Goal: Communication & Community: Answer question/provide support

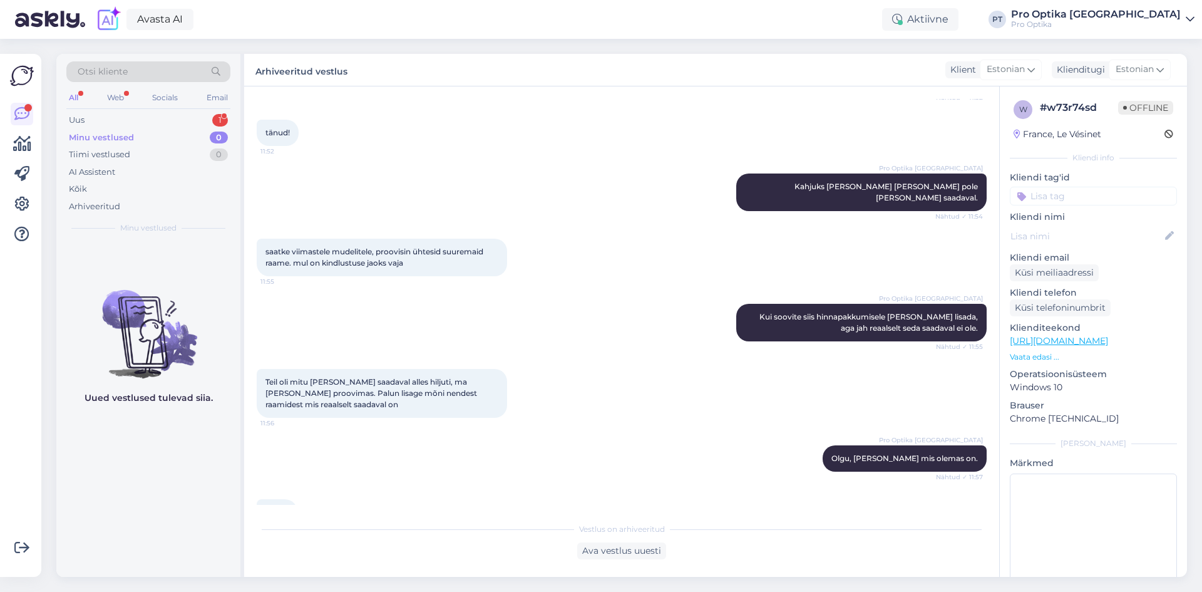
scroll to position [298, 0]
click at [215, 120] on div "1" at bounding box center [220, 120] width 16 height 13
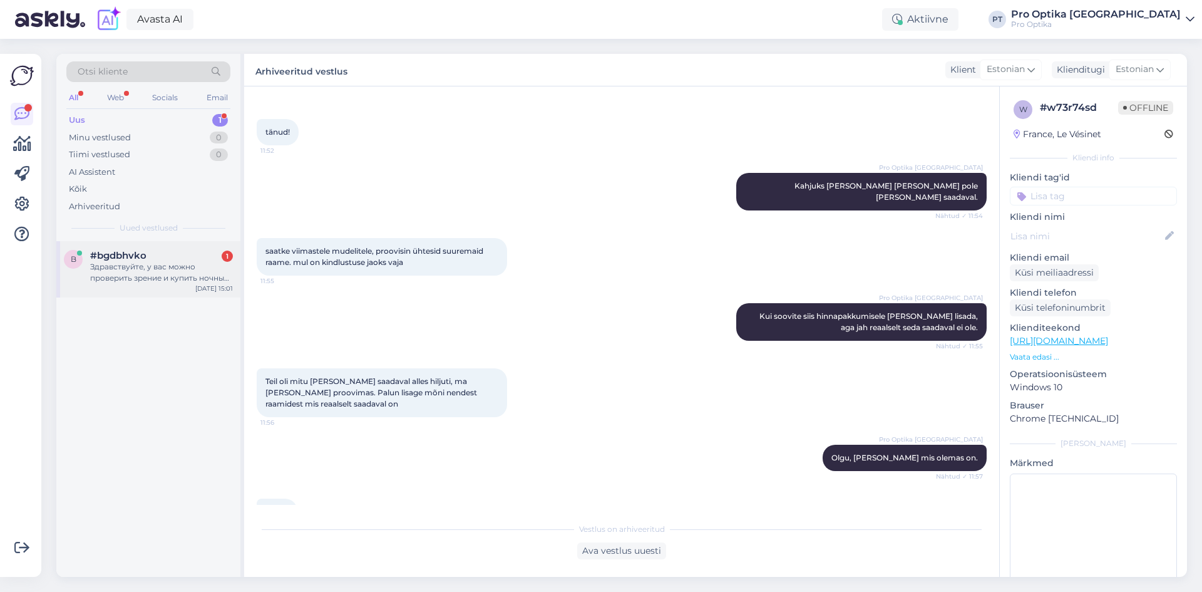
click at [160, 269] on div "Здравствуйте, у вас можно проверить зрение и купить ночные линзы(пол года назад…" at bounding box center [161, 272] width 143 height 23
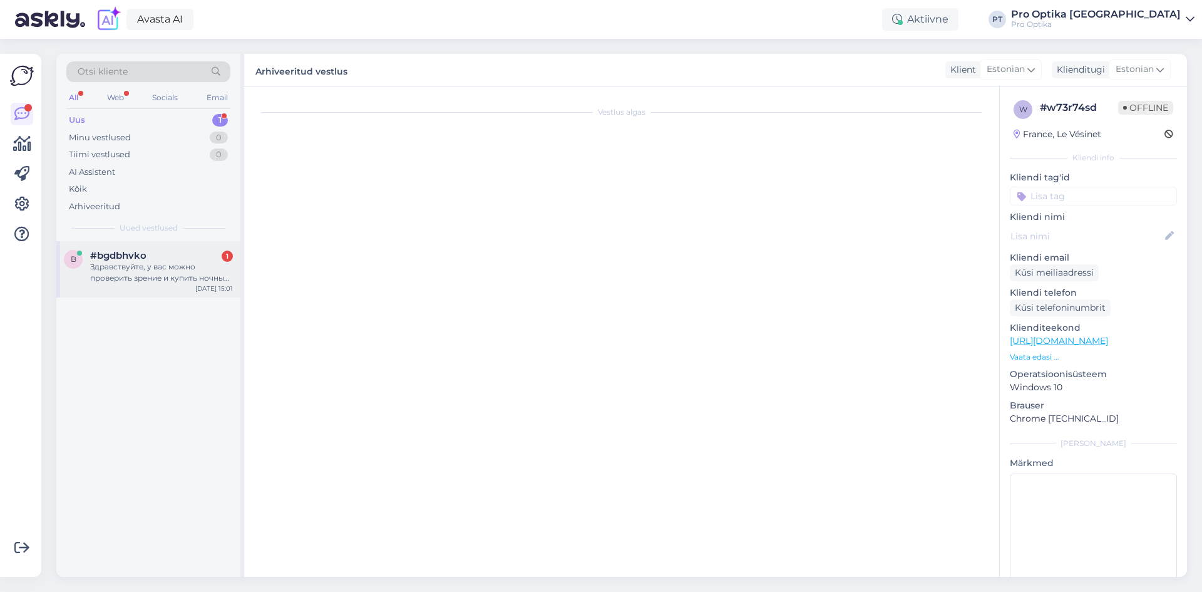
scroll to position [0, 0]
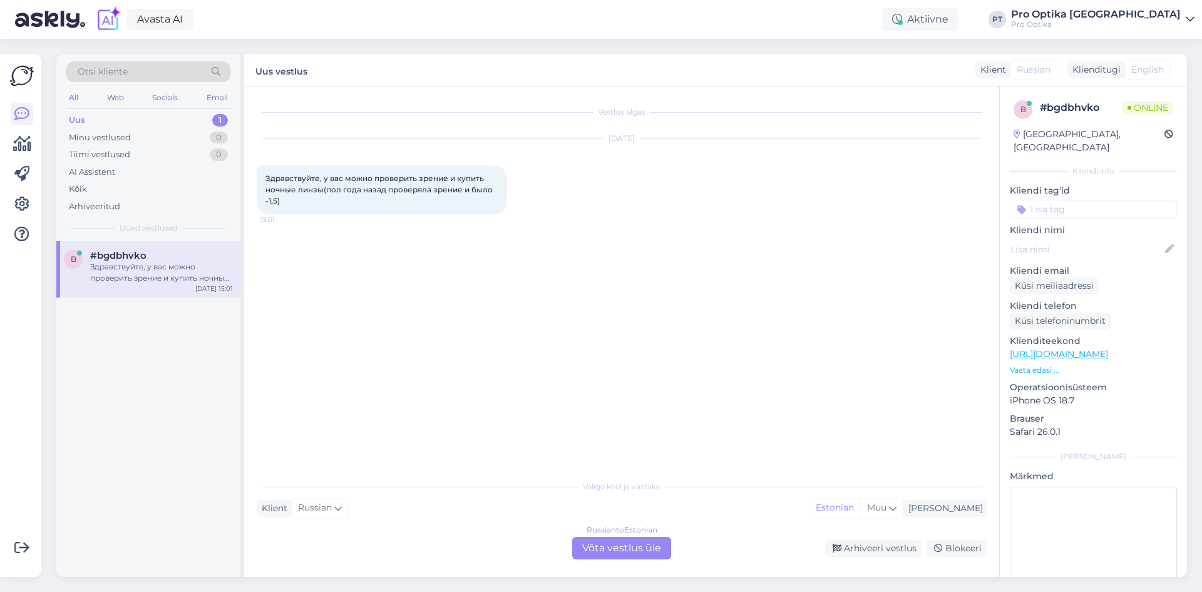
click at [622, 549] on div "Russian to Estonian Võta vestlus üle" at bounding box center [621, 548] width 99 height 23
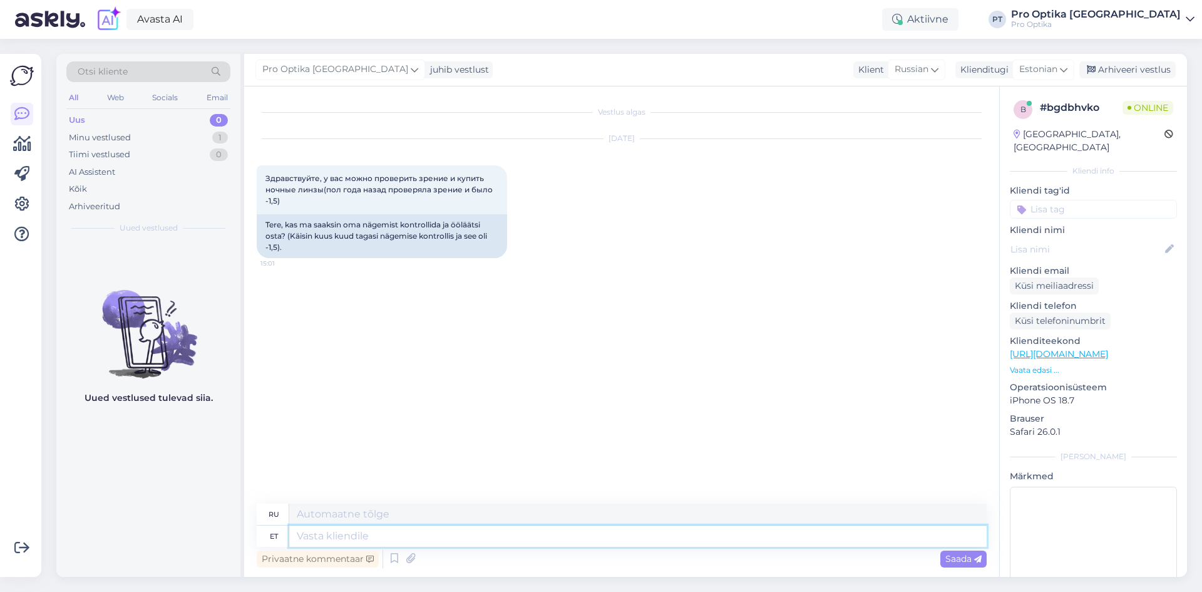
click at [462, 535] on textarea at bounding box center [638, 535] width 698 height 21
type textarea "Tere""
type textarea "Привет"
type textarea "Tere!"
type textarea "Привет!"
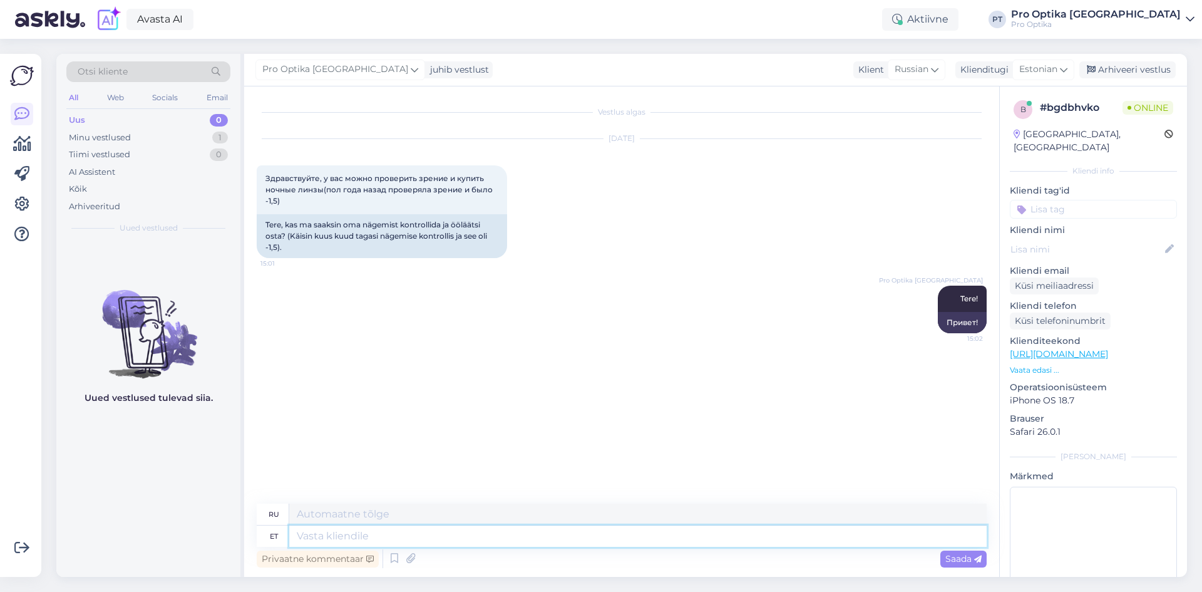
type textarea "a"
type textarea "Jah,"
type textarea "Да,"
type textarea "Jah, saame"
type textarea "Да, можем."
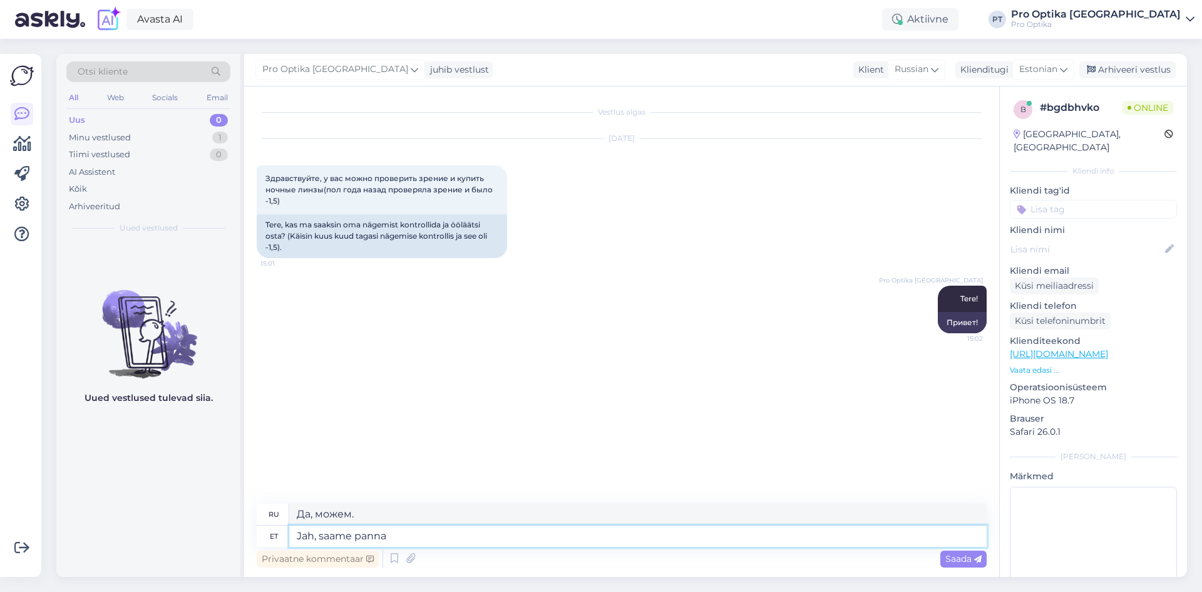
type textarea "Jah, saame panna"
type textarea "Да, мы можем поставить"
type textarea "Jah, saame panna Teile u"
type textarea "Да, мы можем это сделать."
type textarea "Jah, saame panna Teile uue"
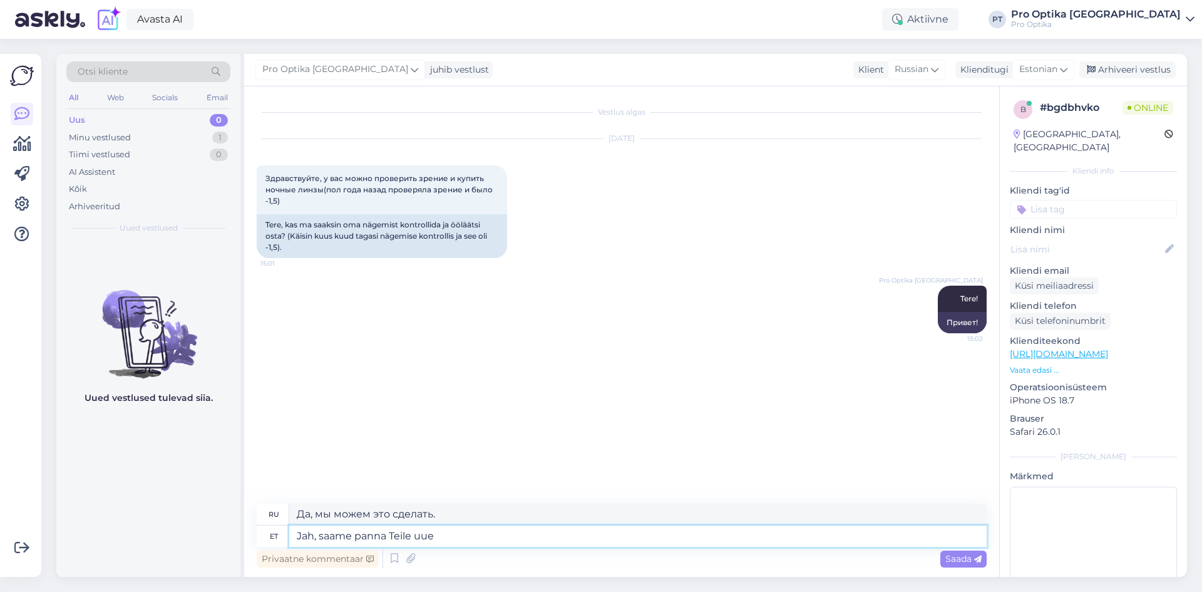
type textarea "Да, мы можем сделать вам новый."
type textarea "Jah, saame panna Teile uue nägemiskontrolli"
type textarea "Да, мы можем провести вам повторную проверку зрения."
type textarea "Jah, saame panna Teile uue nägemiskontrolli or"
type textarea "Да, мы можем организовать для вас повторную проверку зрения."
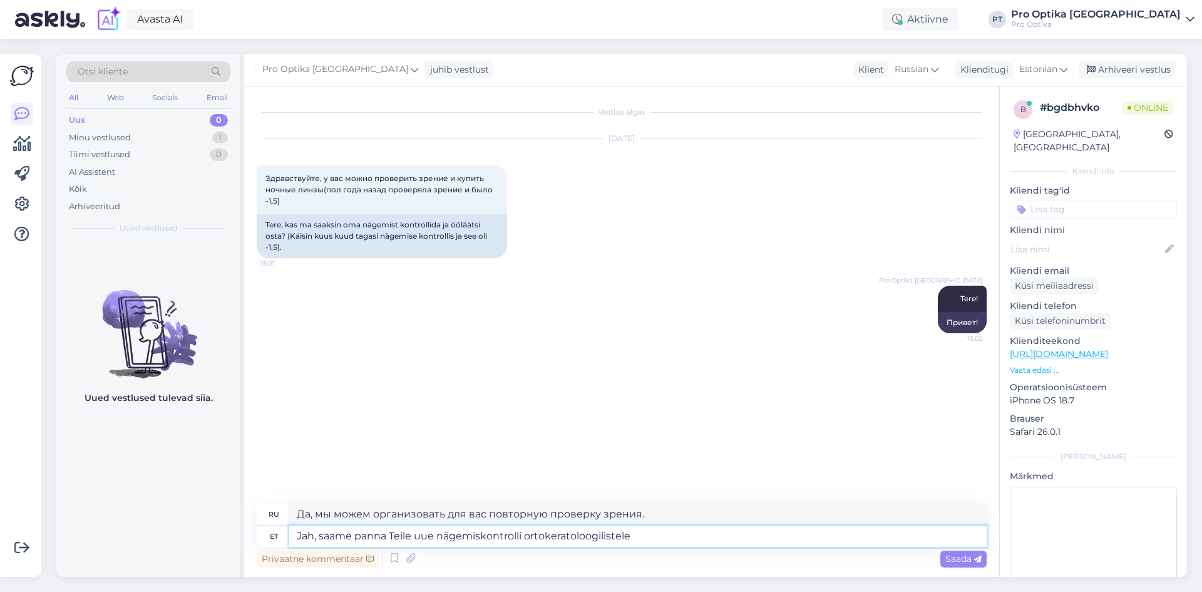
type textarea "Jah, saame panna Teile uue nägemiskontrolli ortokeratoloogilistele l"
type textarea "Да, мы можем организовать для вас повторную проверку зрения с ортокератологичес…"
type textarea "Jah, saame panna Teile uue nägemiskontrolli ortokeratoloogilistele läätsedele."
type textarea "Да, мы можем назначить вам повторную проверку зрения для подбора ортокератологи…"
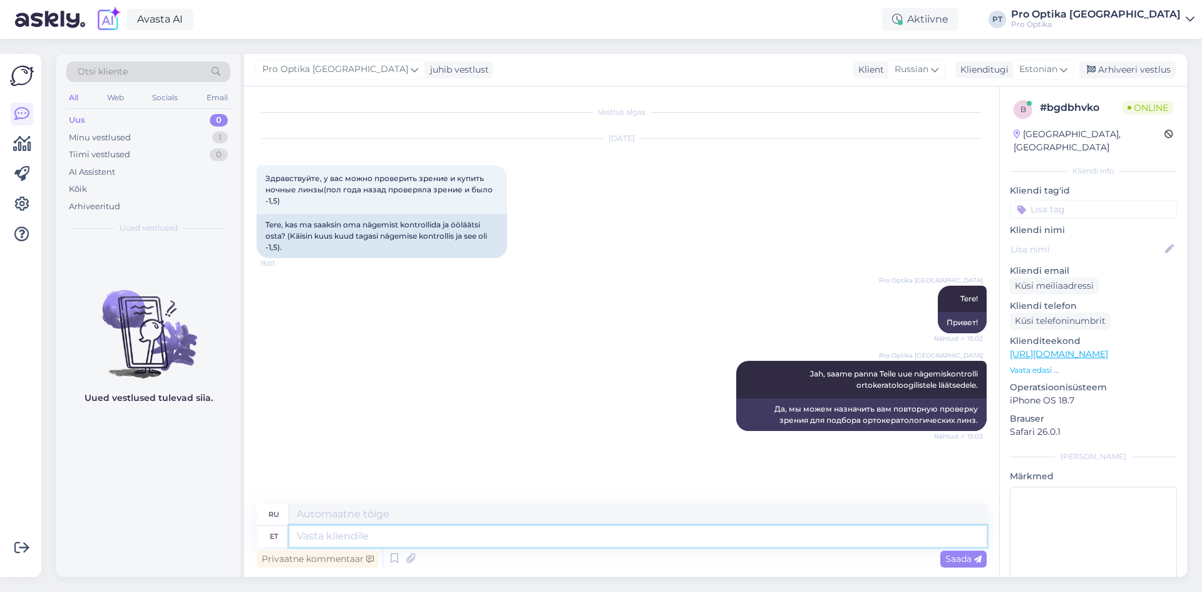
scroll to position [28, 0]
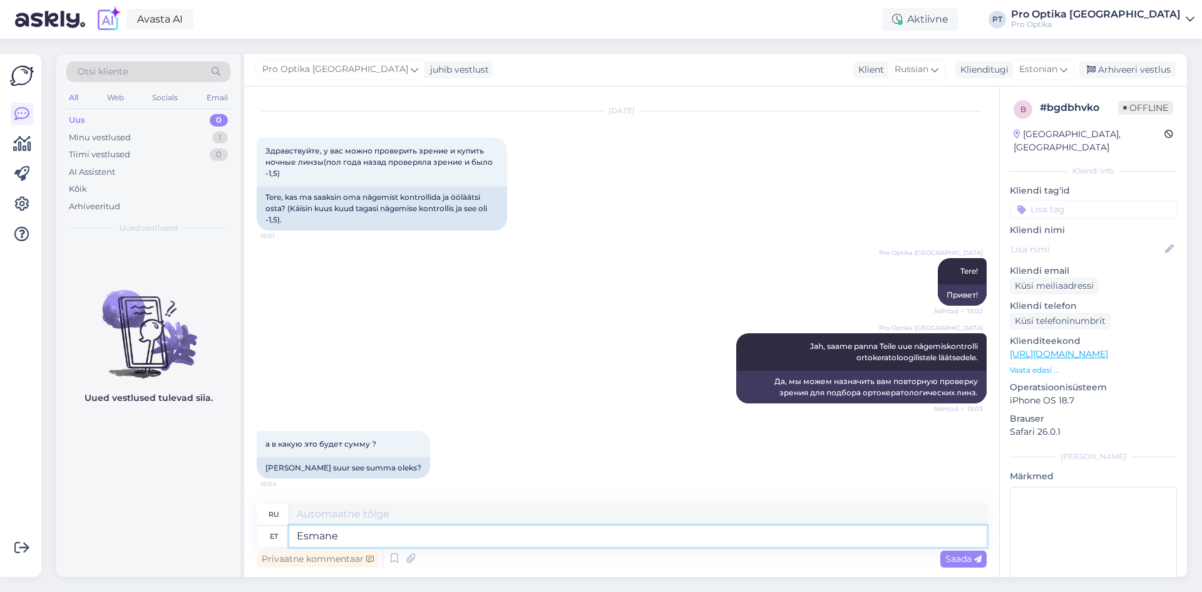
type textarea "Esmane"
type textarea "Начальный"
type textarea "Esmane visiit m"
type textarea "Первый визит"
type textarea "Esmane visiit maksab"
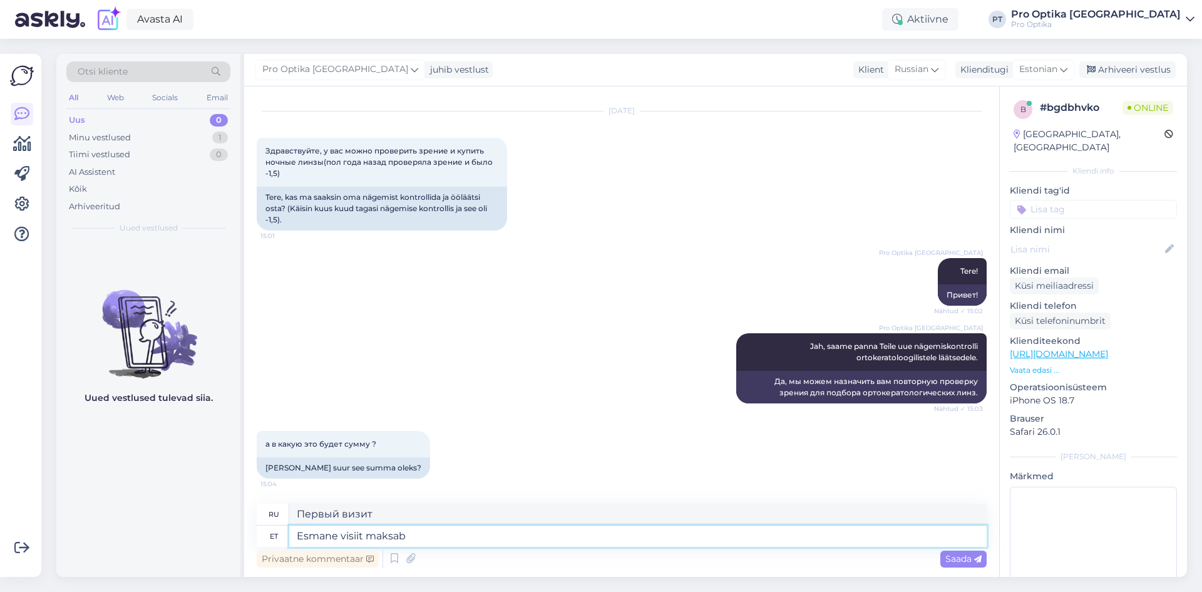
type textarea "Стоимость первоначального визита"
type textarea "Esmane visiit maksab 80"
type textarea "Первичный визит стоит 80"
type textarea "Esmane visiit maksab 80€."
type textarea "Стоимость первичного визита составляет 80 евро."
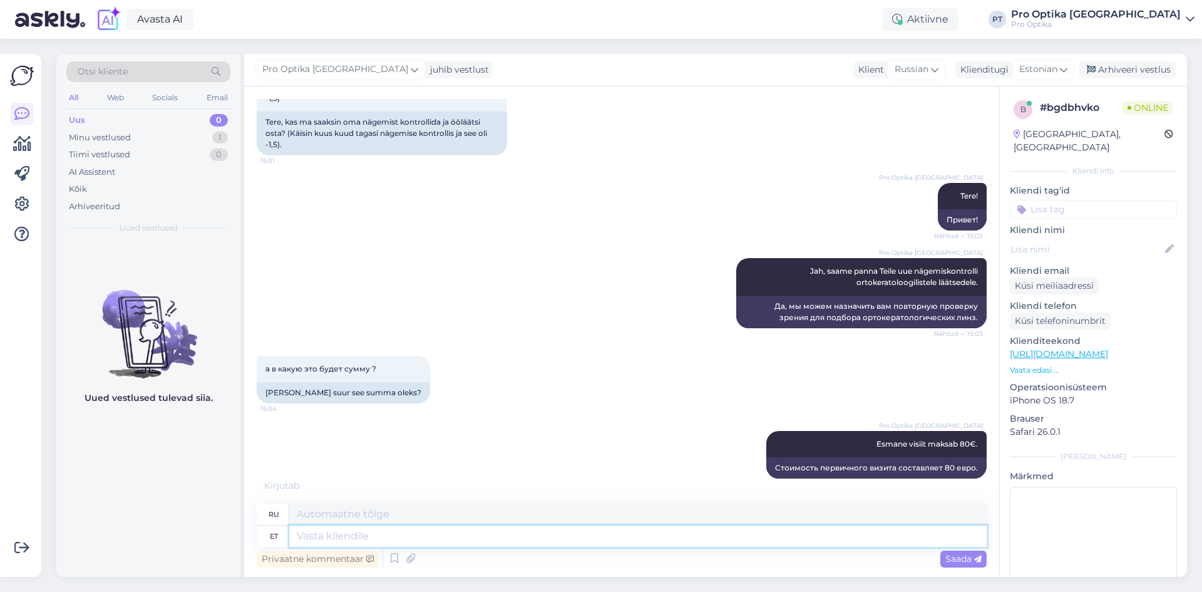
scroll to position [178, 0]
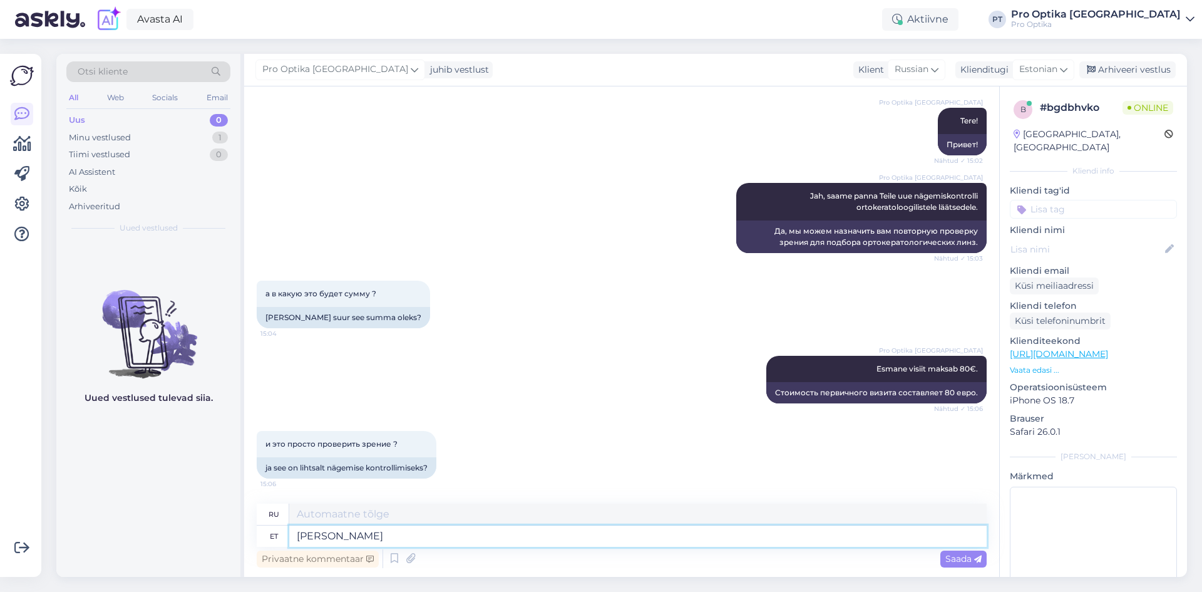
type textarea "[PERSON_NAME]"
type textarea "Да"
type textarea "J"
type textarea "Ort"
type textarea "Или"
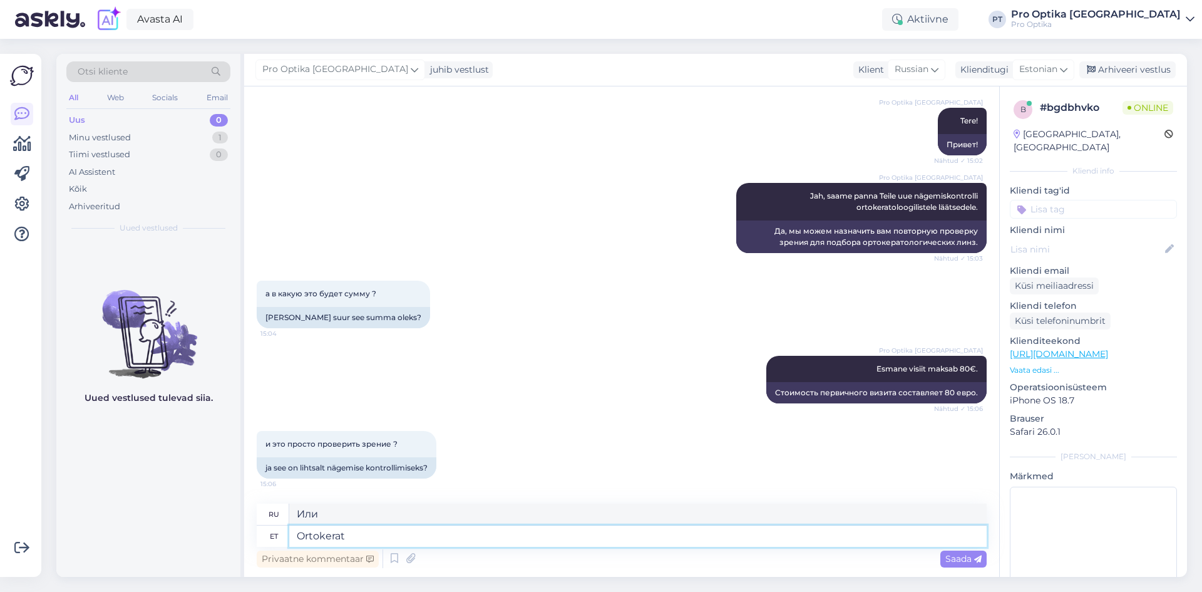
type textarea "Ortokerato"
type textarea "Ортокерато"
type textarea "O"
type textarea "Tehakse"
type textarea "Должно быть сделано"
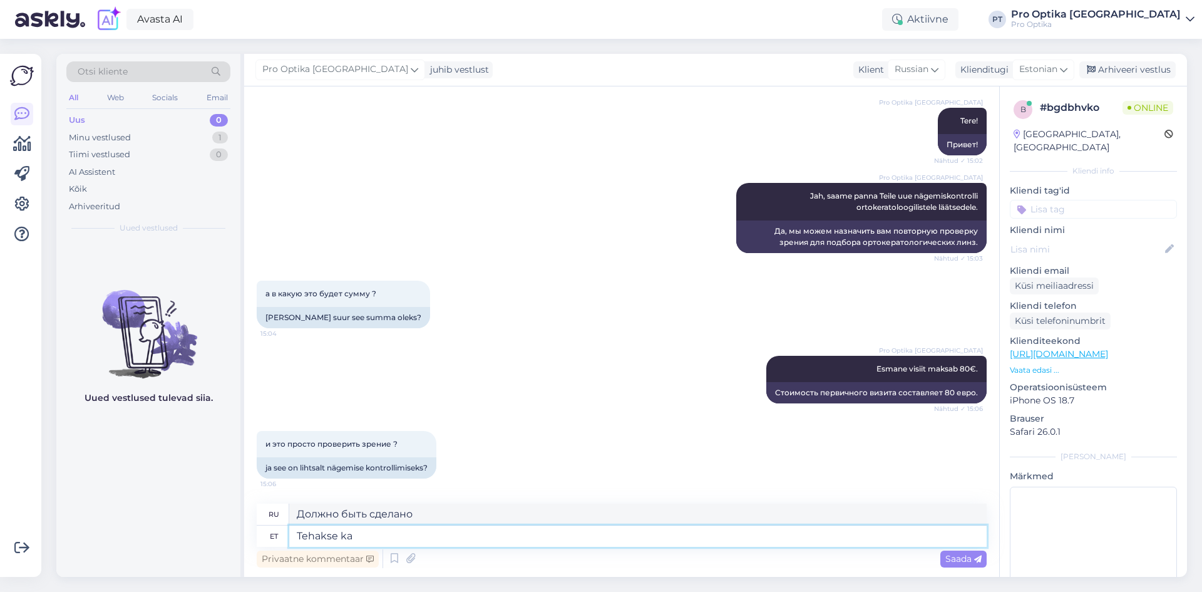
type textarea "Tehakse ka v"
type textarea "Также сделано"
type textarea "Tehakse ka vastavad"
type textarea "Соответствующий"
type textarea "Tehakse ka vastavad pildid"
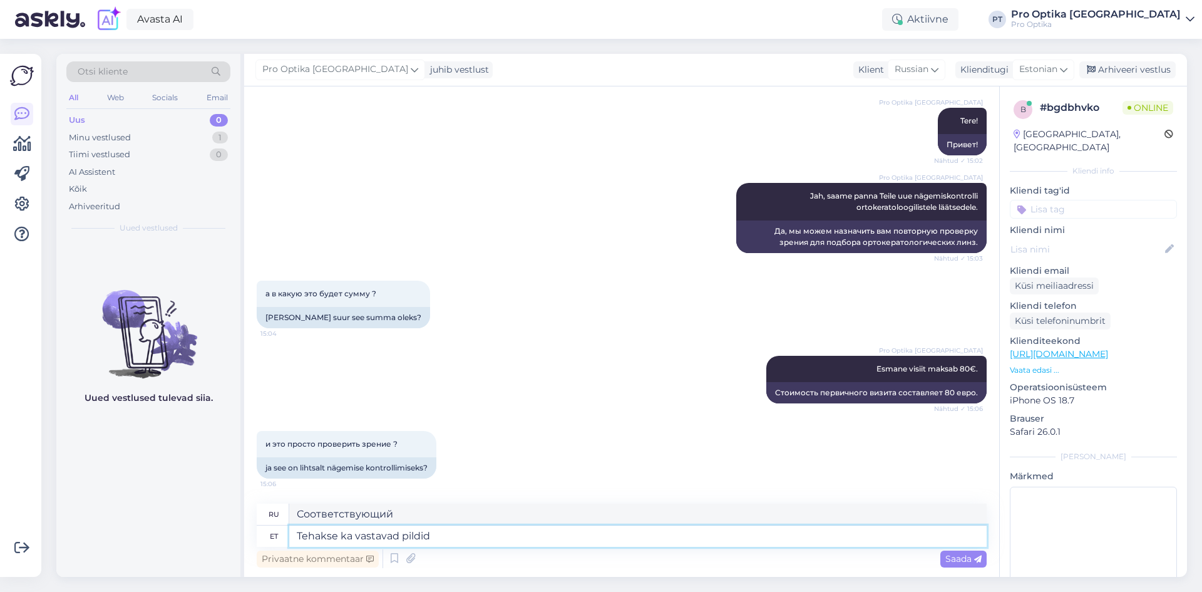
type textarea "Также будут сделаны соответствующие фотографии."
type textarea "Tehakse ka vastavad pildid Teie"
type textarea "Также будут сделаны ваши соответствующие фотографии."
type textarea "Tehakse ka vastavad pildid Teie sarves"
type textarea "Также будут сделаны соответствующие фотографии вашего рога."
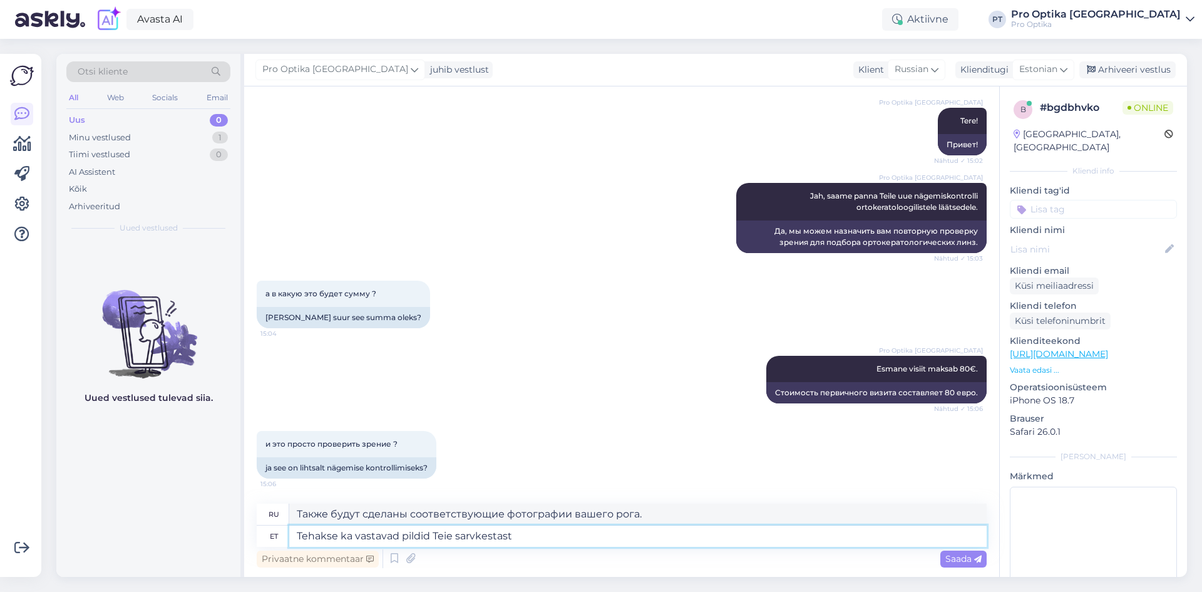
type textarea "Tehakse ka vastavad pildid Teie sarvkestast."
type textarea "Также будут сделаны соответствующие снимки вашей роговицы."
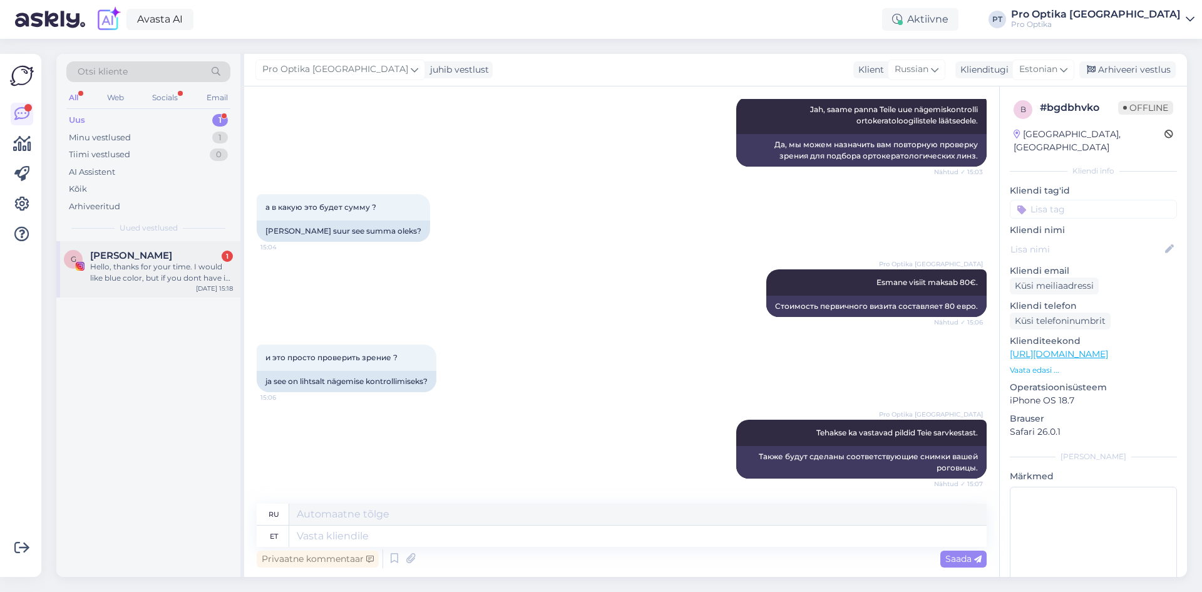
click at [124, 282] on div "Hello, thanks for your time. I would like blue color, but if you dont have it i…" at bounding box center [161, 272] width 143 height 23
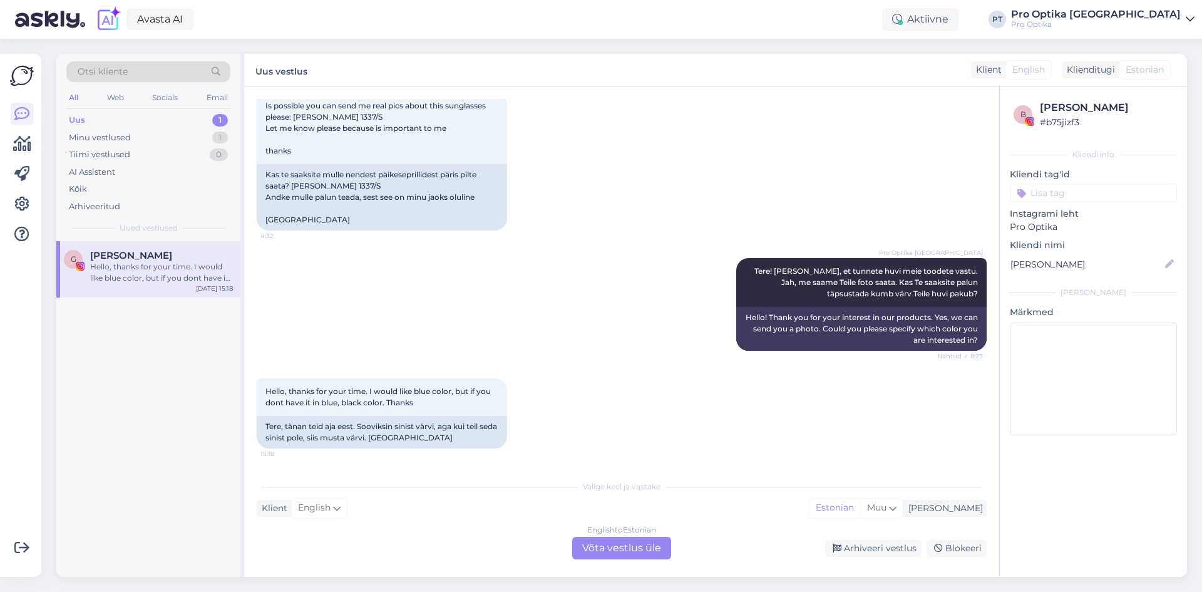
click at [616, 549] on div "English to Estonian Võta vestlus üle" at bounding box center [621, 548] width 99 height 23
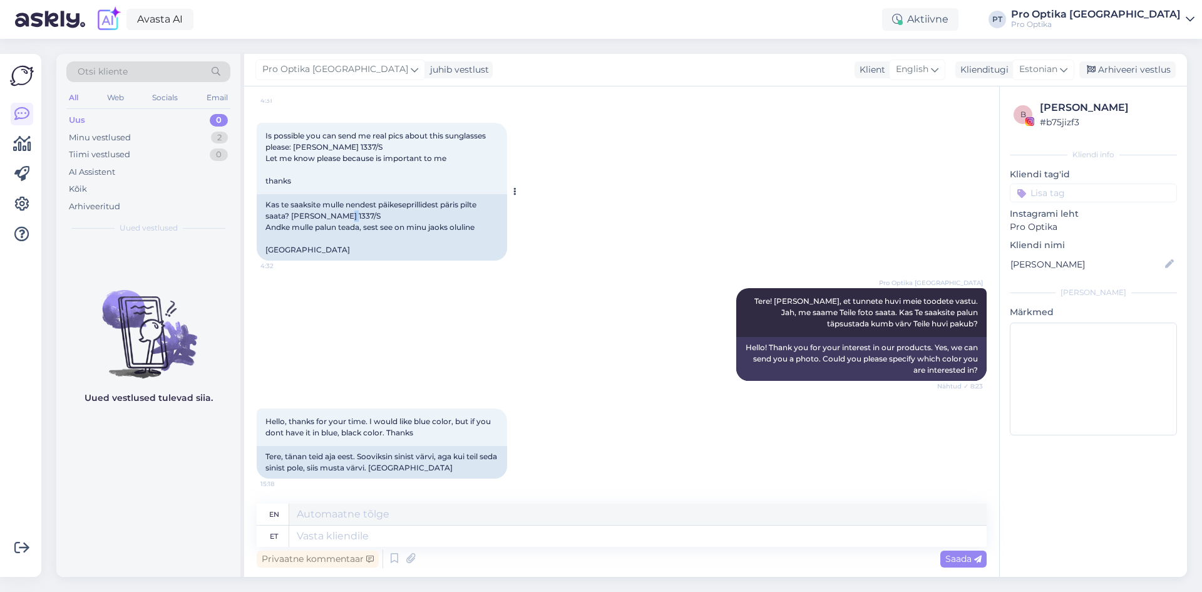
drag, startPoint x: 353, startPoint y: 217, endPoint x: 343, endPoint y: 220, distance: 10.7
click at [343, 220] on div "Kas te saaksite mulle nendest päikeseprillidest päris pilte saata? [PERSON_NAME…" at bounding box center [382, 227] width 250 height 66
click at [357, 212] on div "Kas te saaksite mulle nendest päikeseprillidest päris pilte saata? [PERSON_NAME…" at bounding box center [382, 227] width 250 height 66
click at [359, 264] on div "Is possible you can send me real pics about this sunglasses please: [PERSON_NAM…" at bounding box center [622, 191] width 730 height 165
drag, startPoint x: 349, startPoint y: 214, endPoint x: 327, endPoint y: 216, distance: 22.1
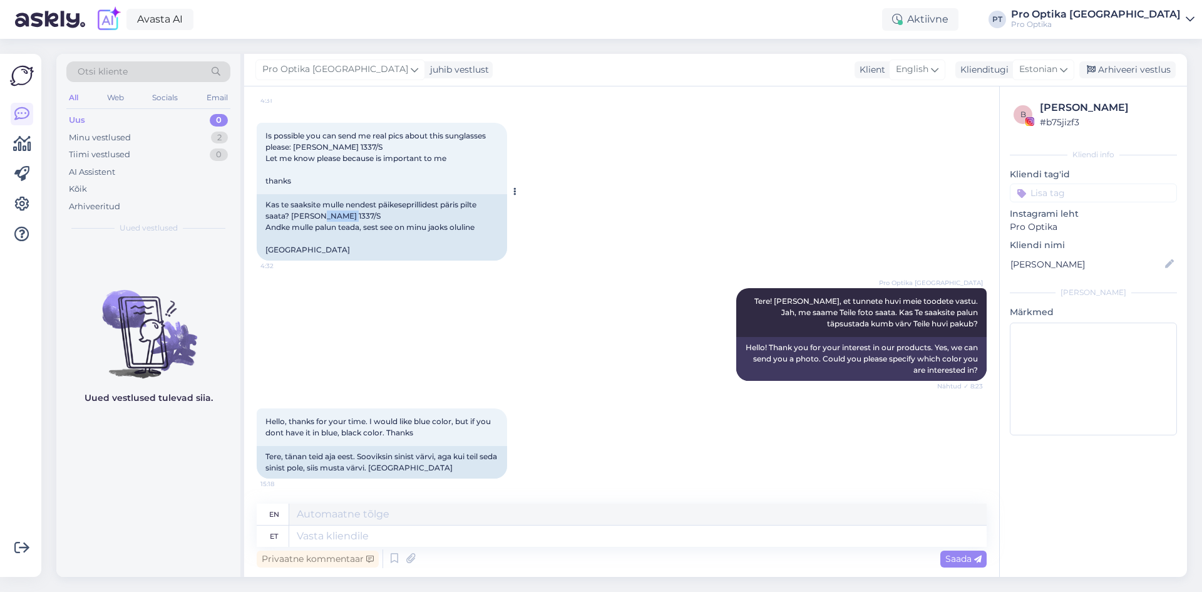
click at [327, 216] on div "Kas te saaksite mulle nendest päikeseprillidest päris pilte saata? [PERSON_NAME…" at bounding box center [382, 227] width 250 height 66
copy div "1337/S"
click at [408, 538] on textarea at bounding box center [638, 535] width 698 height 21
click at [404, 534] on textarea at bounding box center [638, 535] width 698 height 21
type textarea "Mus"
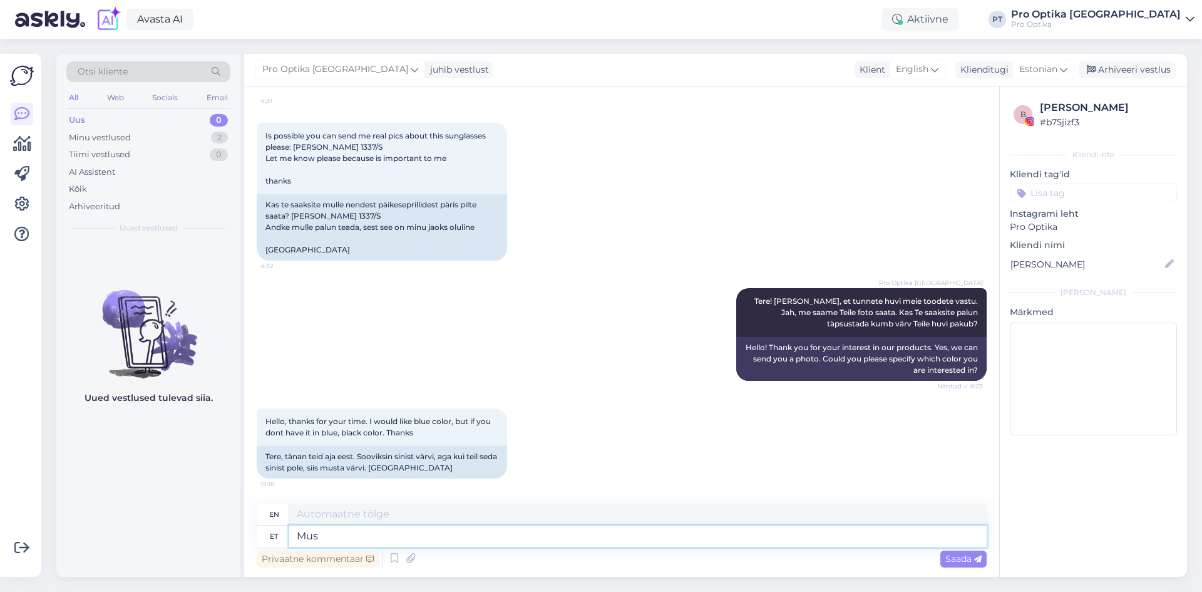
type textarea "[DEMOGRAPHIC_DATA]"
type textarea "Musta"
type textarea "Black"
type textarea "Musta värvi"
type textarea "Black color"
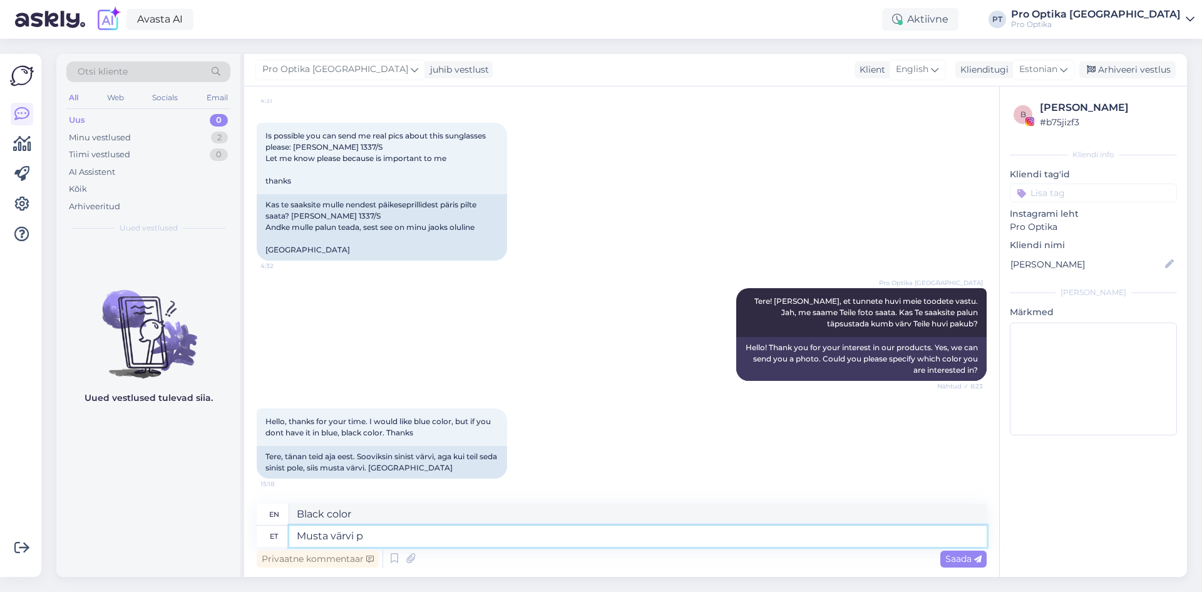
type textarea "Musta värvi"
type textarea "Black color"
type textarea "Musta värvi on"
type textarea "The color is black."
click at [425, 531] on textarea "Musta värvi on" at bounding box center [638, 535] width 698 height 21
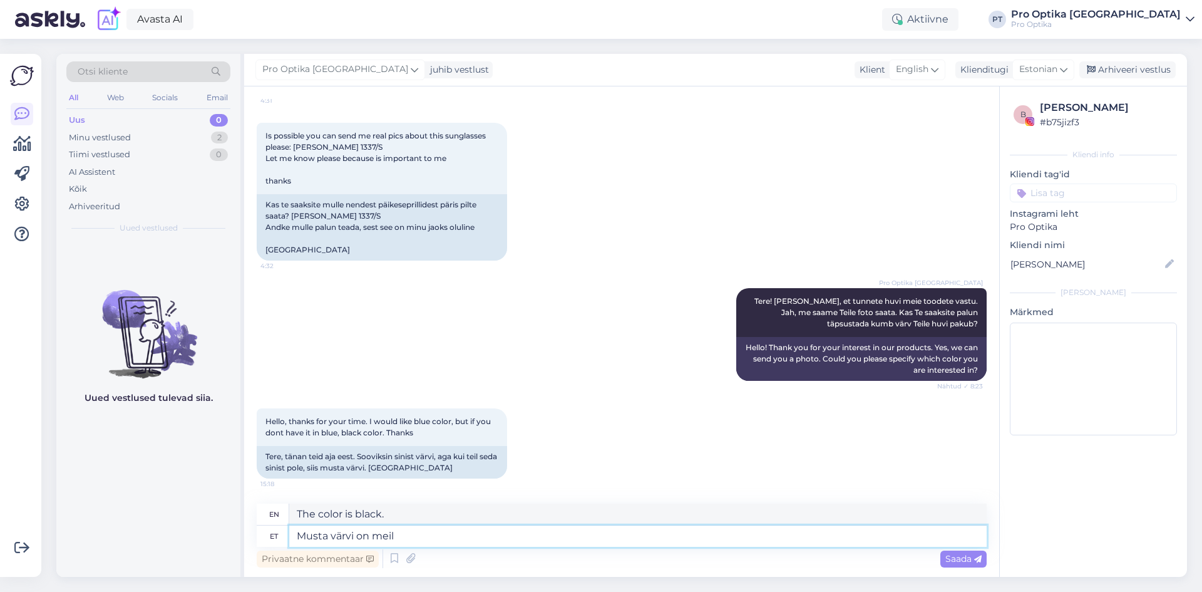
type textarea "Musta värvi on meil"
type textarea "We have black color"
type textarea "Musta värvi on meil olemas,"
type textarea "We have black,"
type textarea "Musta värvi on meil olemas, kuidas o"
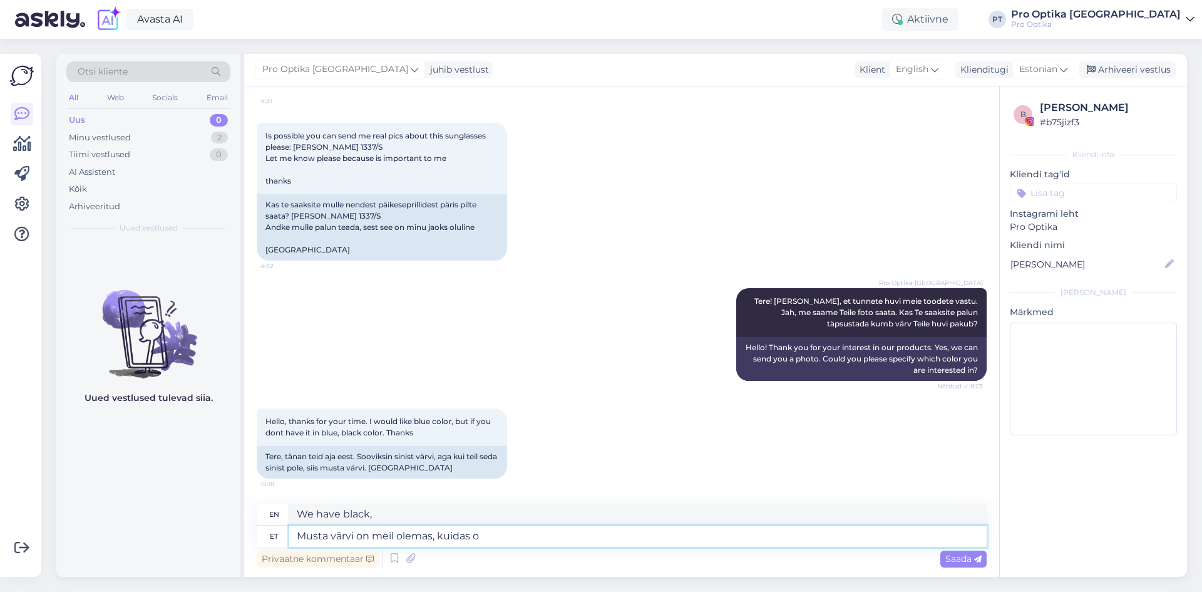
type textarea "We have black, how"
type textarea "Musta värvi on meil olemas, kuidas on"
type textarea "We have black, how are you?"
type textarea "Musta värvi on meil olemas, kuidas on Teie e"
type textarea "We have black, how about yours?"
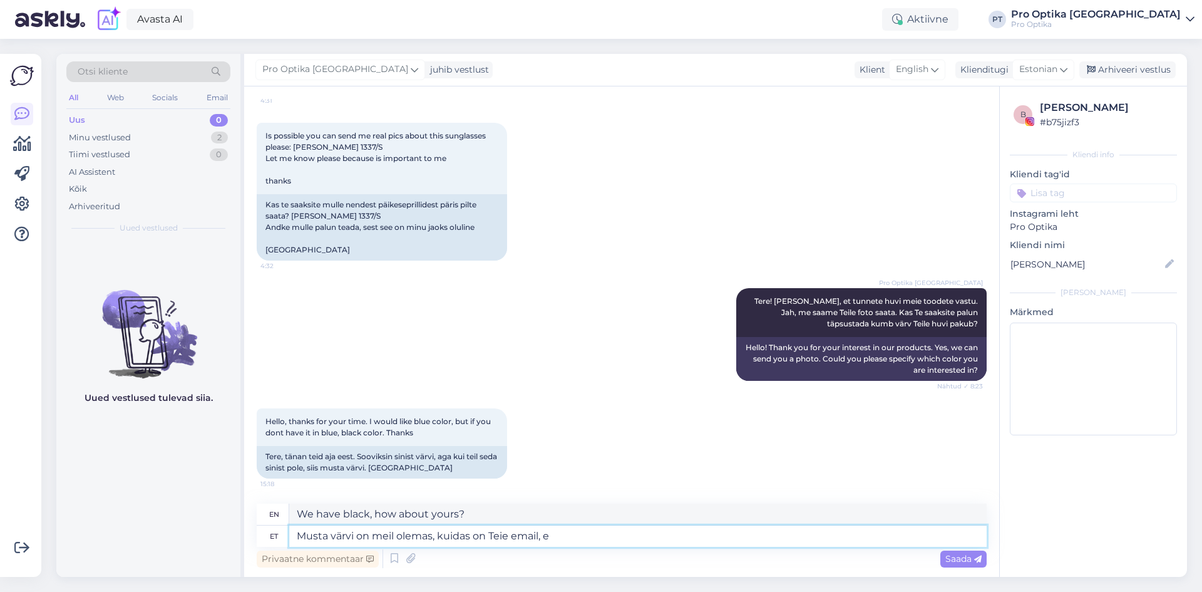
type textarea "Musta värvi on meil olemas, kuidas on Teie email, et"
type textarea "We have black, what is your email address?"
type textarea "Musta värvi on meil olemas, kuidas on Teie email, et m"
type textarea "We have the black color, what is your email address?"
type textarea "Musta värvi on meil olemas, kuidas on Teie email, et ma s"
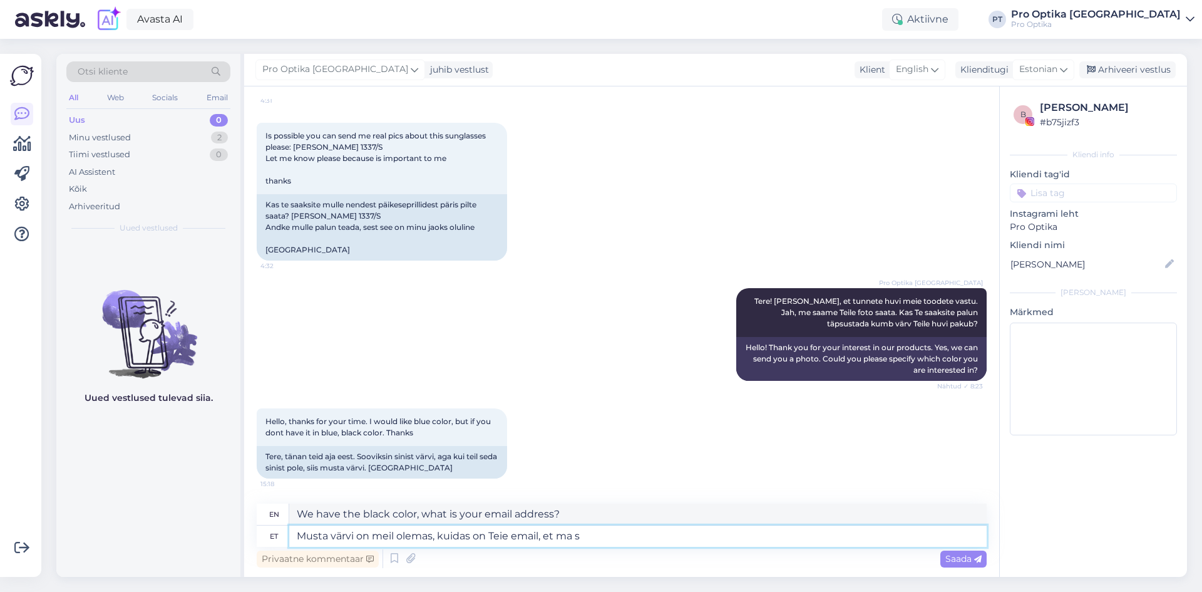
type textarea "We have the black color, what is your email address so I can"
type textarea "Musta värvi on meil olemas, kuidas on Teie email, et ma saaksin"
type textarea "We have the black color, what is your email address so I can get it?"
type textarea "Musta värvi on meil olemas, kuidas on Teie email, et ma saaksin lasta"
type textarea "We have the black one, what is your email address so I can have it?"
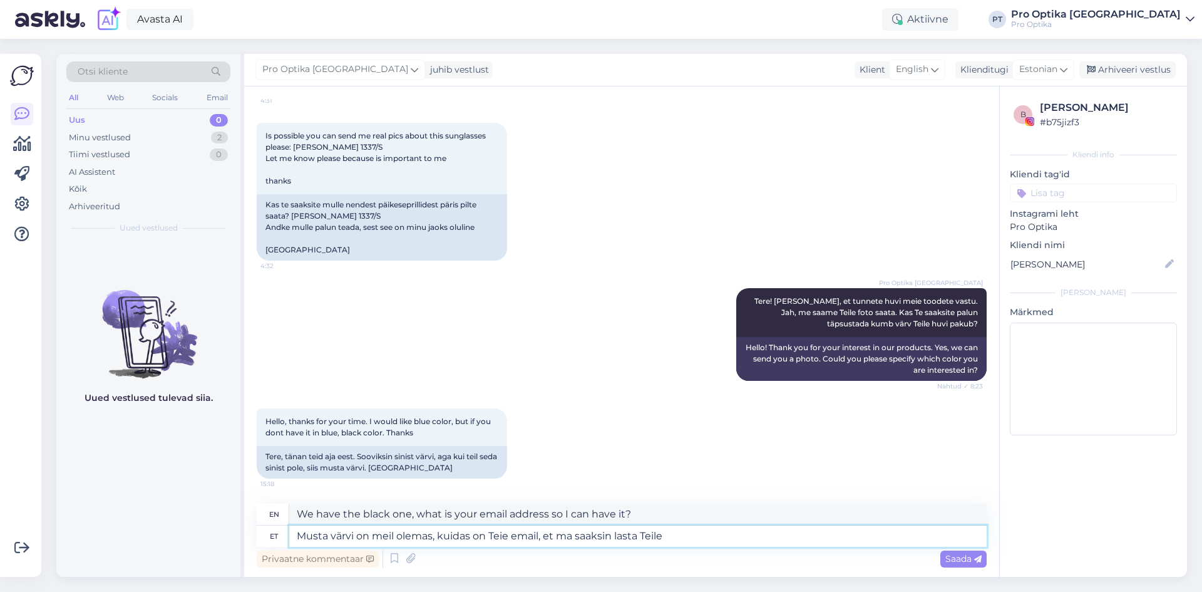
type textarea "Musta värvi on meil olemas, kuidas on Teie email, et ma saaksin lasta Teile"
type textarea "We have the black one, what is your email address so I can send it to you?"
type textarea "Musta värvi on meil olemas, kuidas on Teie email, et ma saaksin lasta Teile pil…"
type textarea "We have the black one, what's your email so I can send you the pictures?"
type textarea "Musta värvi on meil olemas, kuidas on Teie email, et ma saaksin lasta Teile pil…"
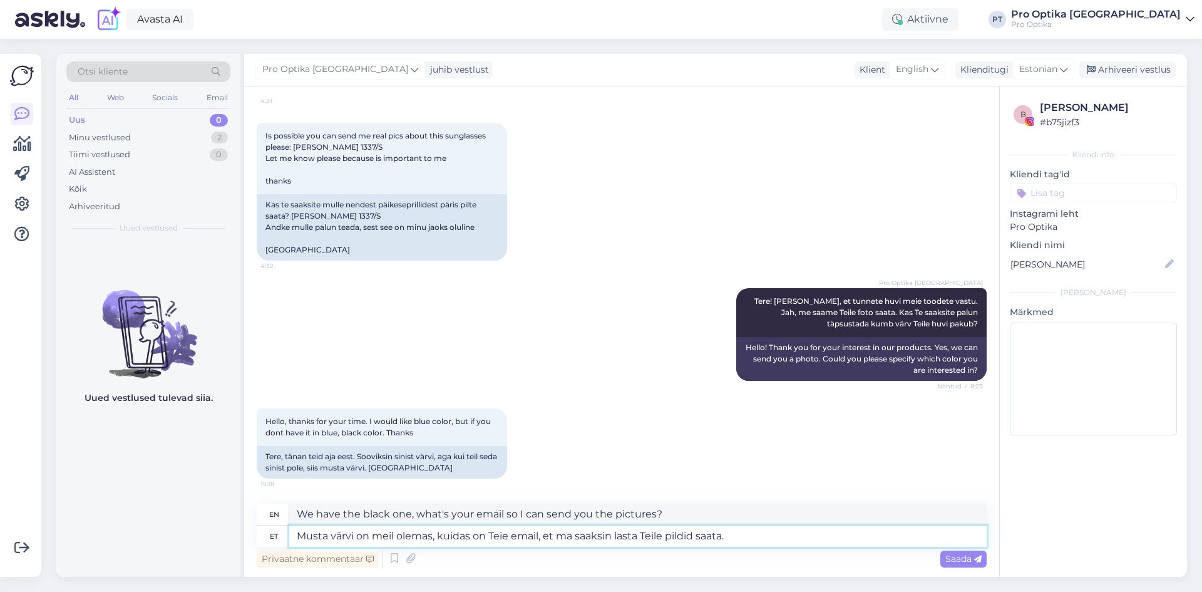
type textarea "We have the black one, what's your email address so I can send you the pictures."
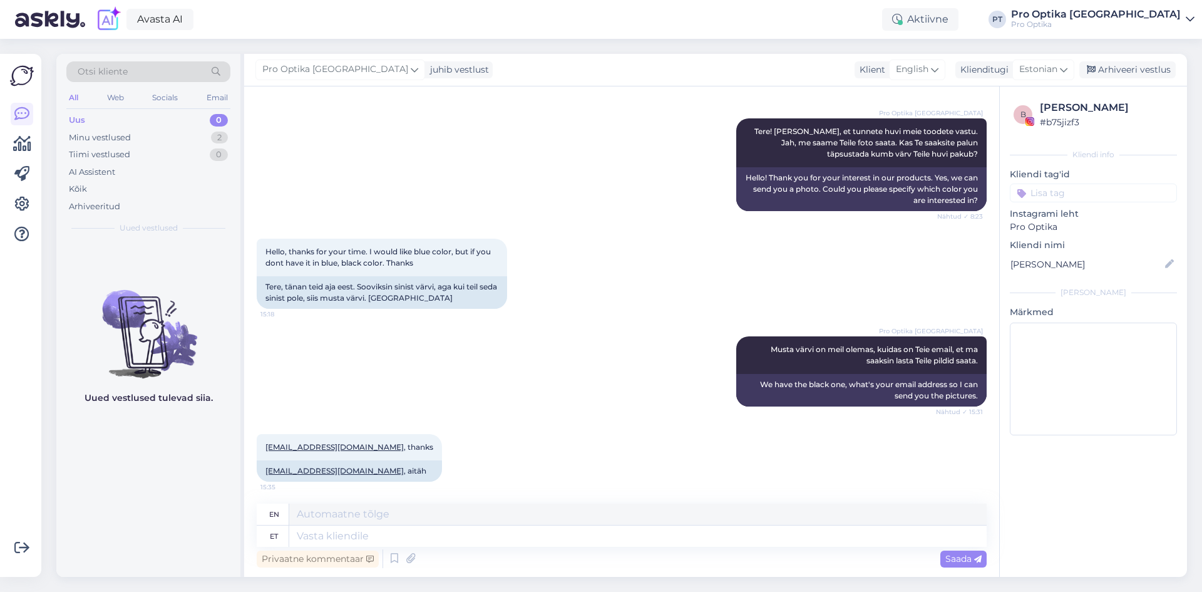
scroll to position [291, 0]
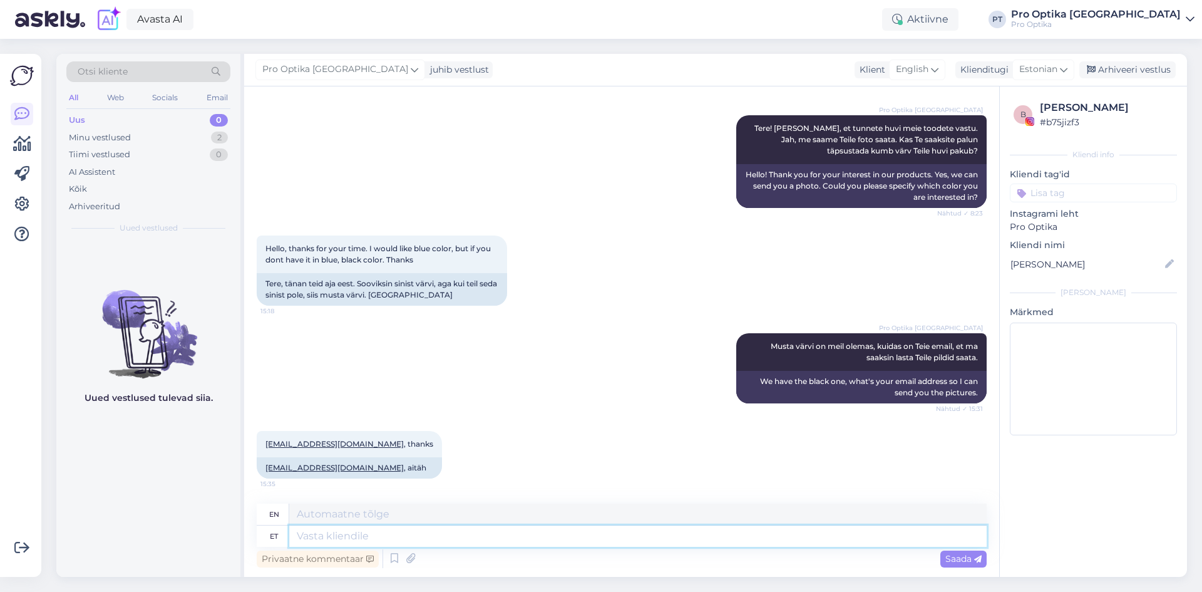
click at [358, 537] on textarea at bounding box center [638, 535] width 698 height 21
type textarea "Aitäh,"
type textarea "Thank you"
type textarea "Aitäh,"
type textarea "Thank you,"
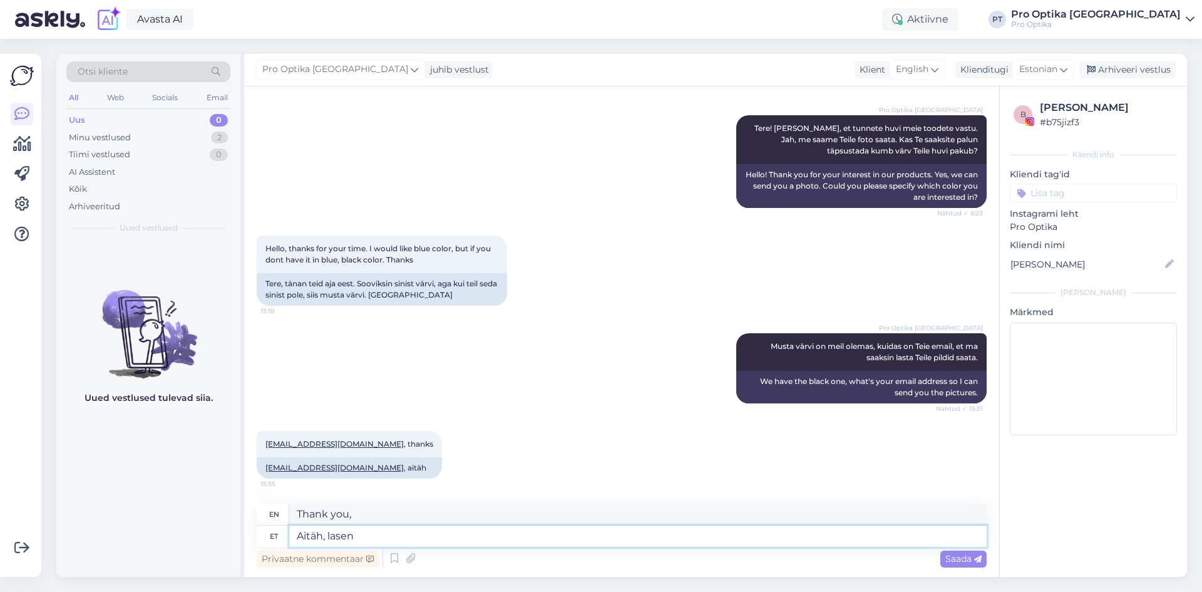
type textarea "Aitäh, lasen"
type textarea "Thank you, I'll let you."
type textarea "Aitäh, lasen Teile saata"
type textarea "Thank you, I'll send it to you."
type textarea "Aitäh, lasen Teile saata pildid"
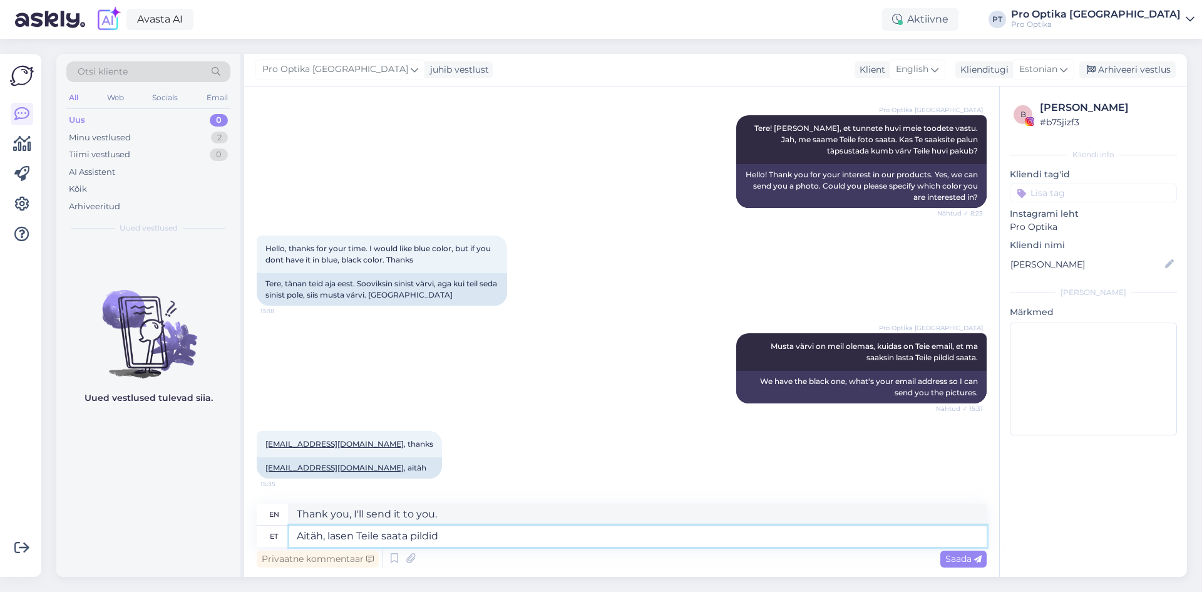
type textarea "Thank you, I'll send you the pictures."
type textarea "Aitäh, lasen Teile saata pildid."
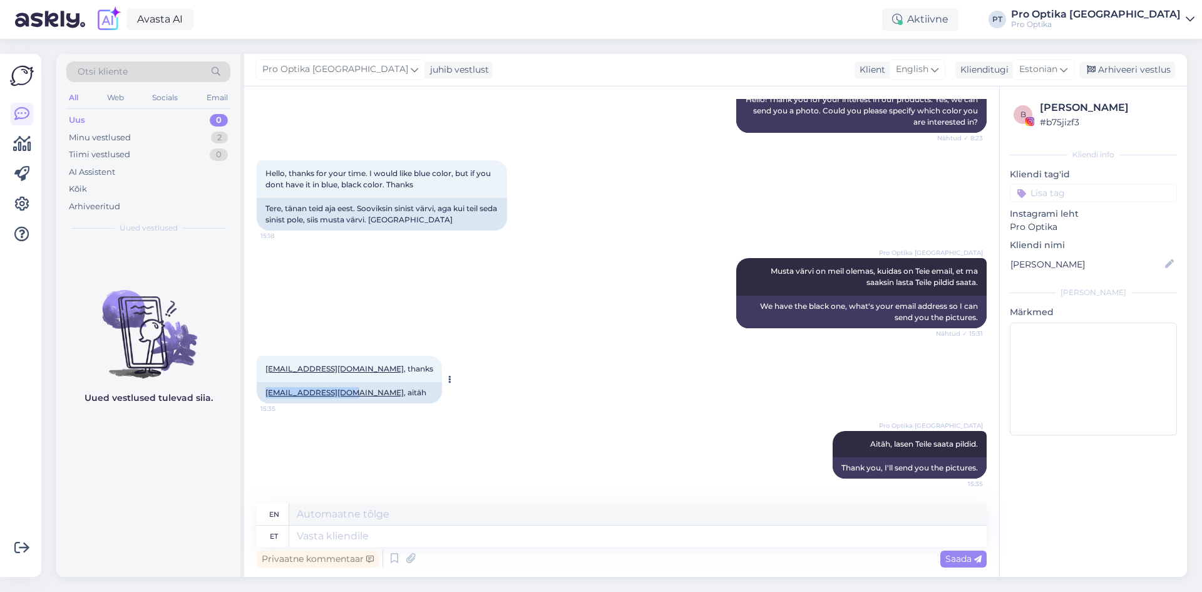
drag, startPoint x: 354, startPoint y: 393, endPoint x: 266, endPoint y: 394, distance: 88.9
click at [266, 394] on div "[EMAIL_ADDRESS][DOMAIN_NAME] , aitäh" at bounding box center [349, 392] width 185 height 21
copy link "[EMAIL_ADDRESS][DOMAIN_NAME]"
click at [414, 439] on div "Pro Optika Tallinn Aitäh, lasen Teile saata pildid. 15:35 Thank you, I'll send …" at bounding box center [622, 454] width 730 height 75
click at [396, 560] on icon at bounding box center [394, 558] width 15 height 19
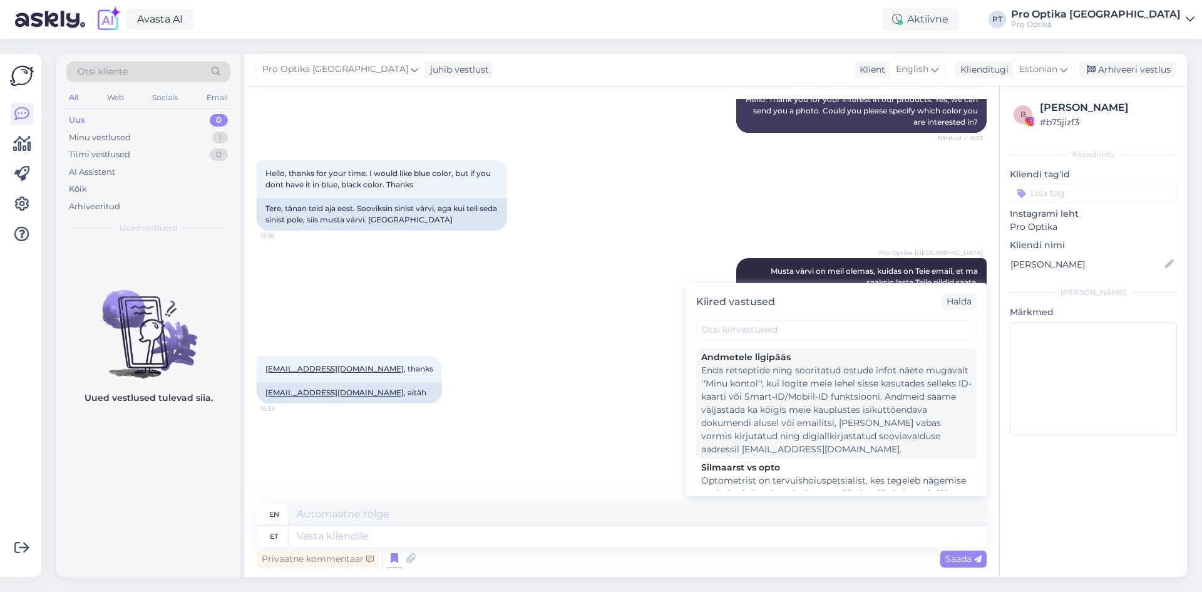
scroll to position [63, 0]
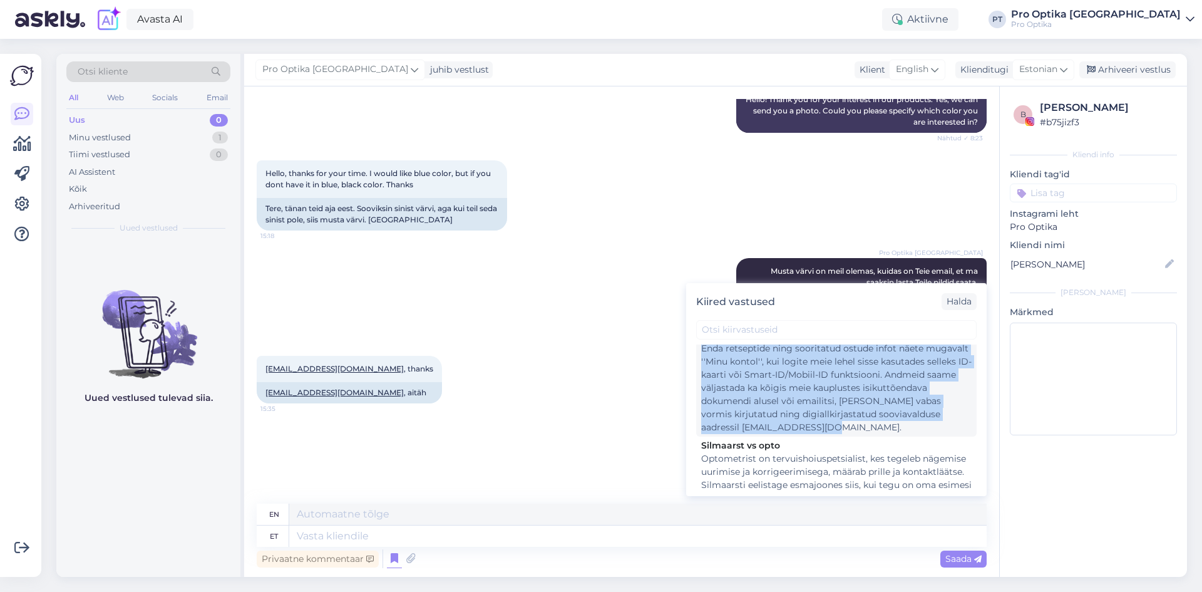
drag, startPoint x: 914, startPoint y: 443, endPoint x: 698, endPoint y: 363, distance: 231.0
click at [698, 363] on div "Andmetele ligipääs Enda retseptide ning sooritatud ostude infot näete mugavalt …" at bounding box center [836, 381] width 281 height 110
type textarea "You can conveniently see information about your recipes and completed purchases…"
type textarea "Enda retseptide ning sooritatud ostude infot näete mugavalt ''Minu kontol'', ku…"
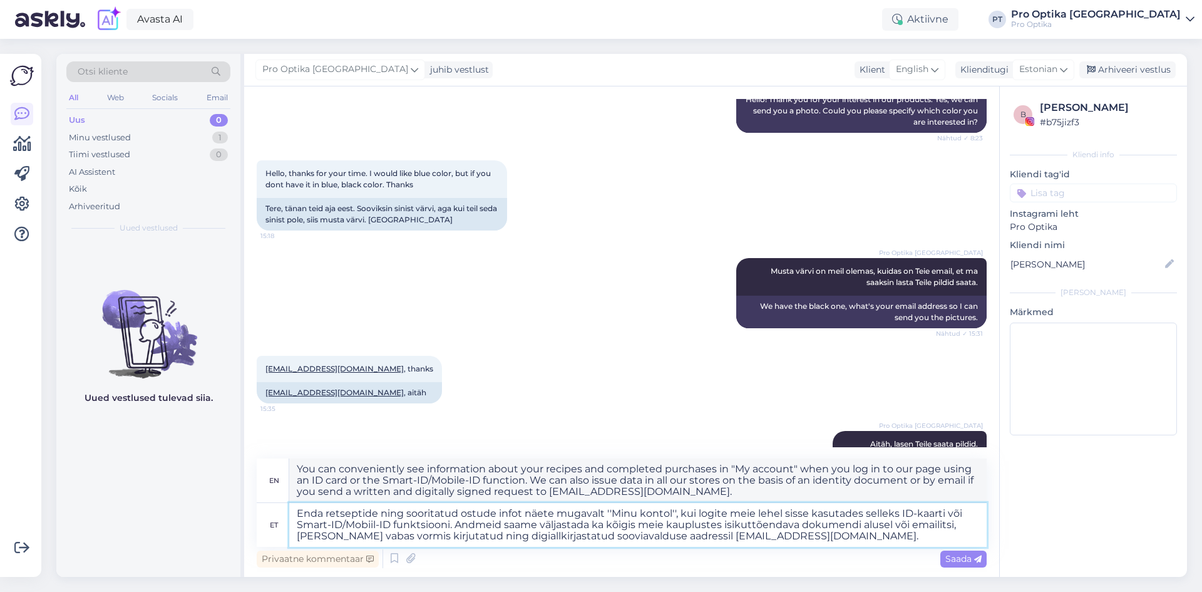
drag, startPoint x: 810, startPoint y: 535, endPoint x: 291, endPoint y: 511, distance: 519.0
click at [291, 511] on textarea "Enda retseptide ning sooritatud ostude infot näete mugavalt ''Minu kontol'', ku…" at bounding box center [638, 525] width 698 height 44
